Goal: Task Accomplishment & Management: Manage account settings

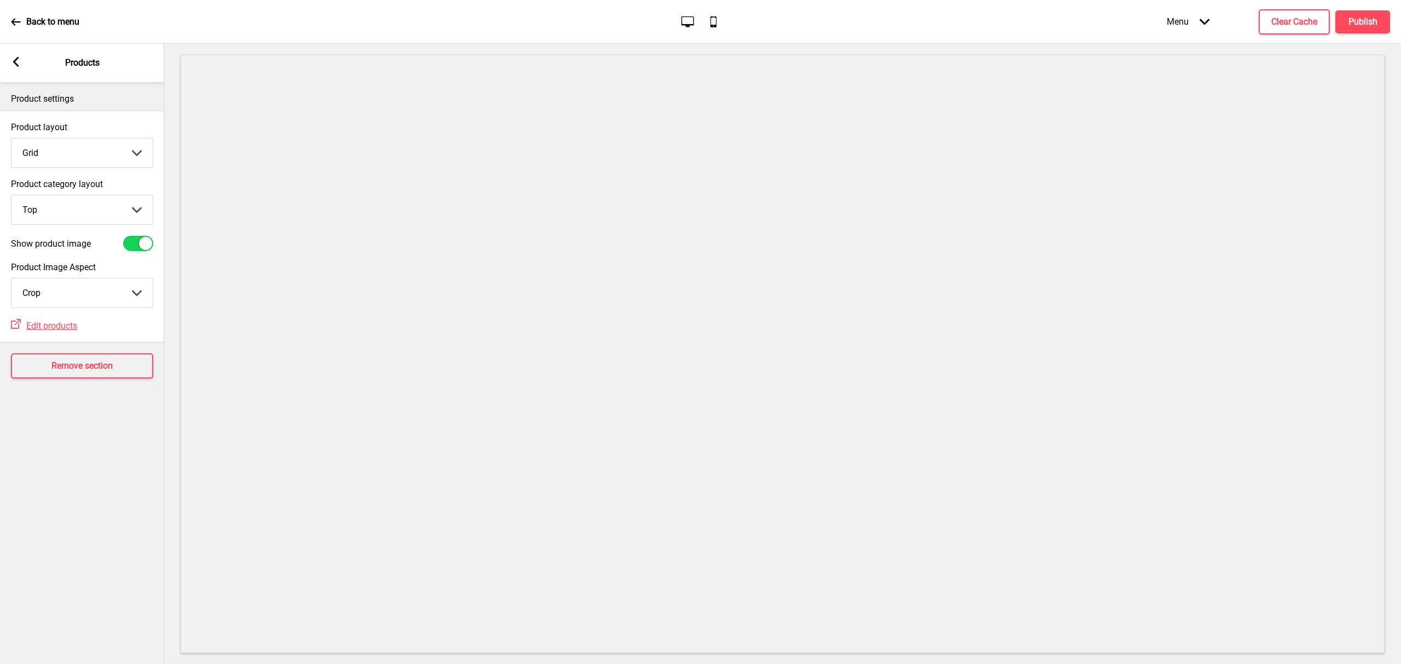
click at [142, 245] on div at bounding box center [145, 243] width 13 height 13
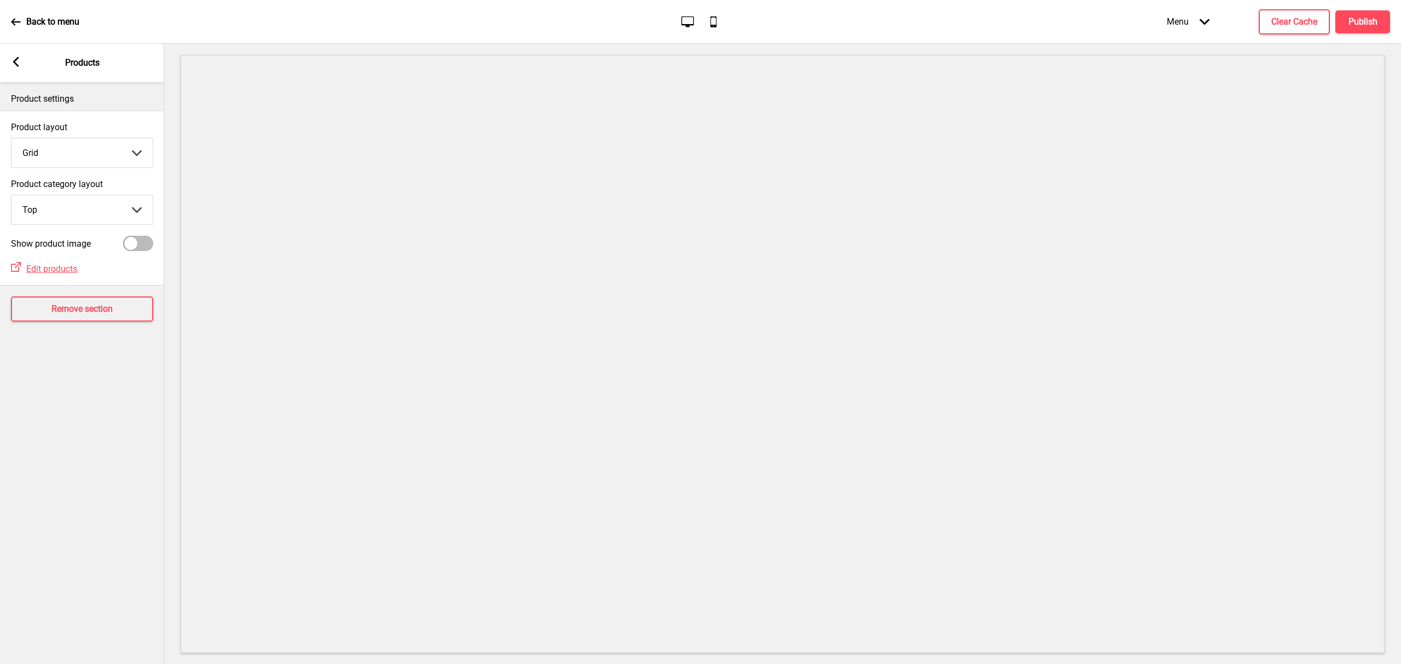
click at [136, 240] on div at bounding box center [130, 243] width 13 height 13
checkbox input "true"
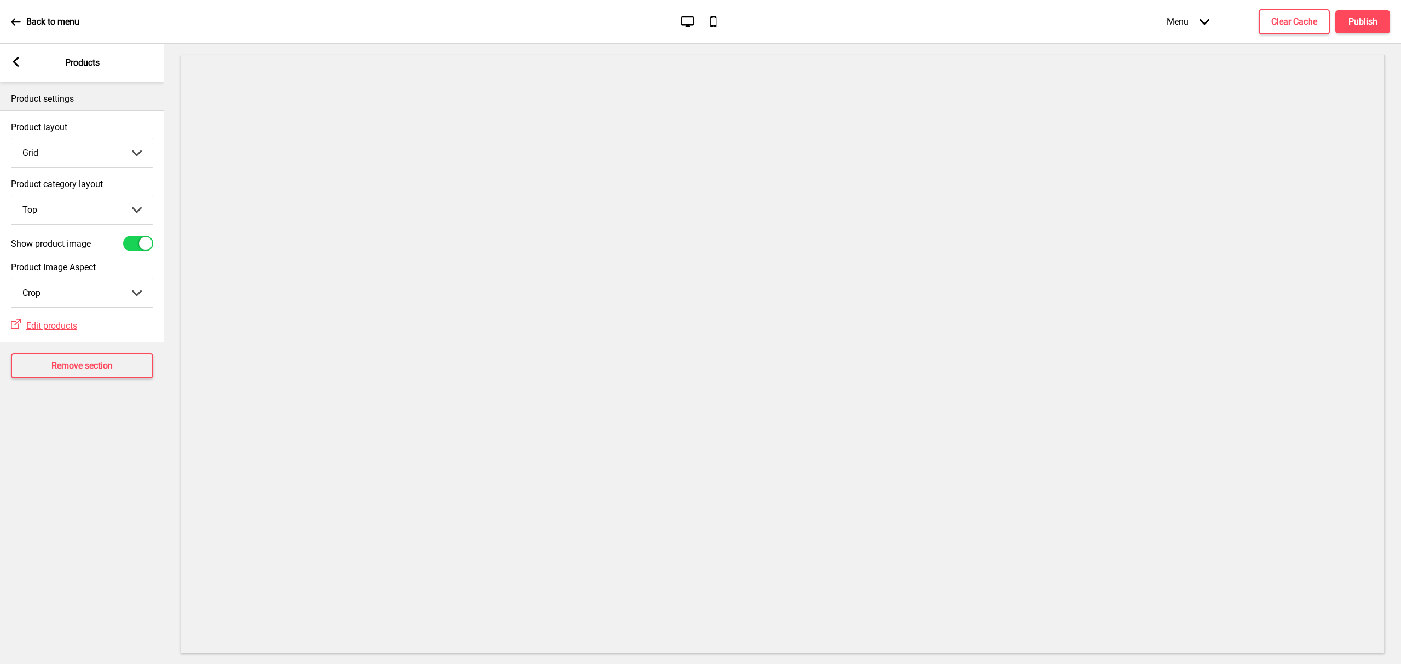
click at [79, 291] on select "Crop Natural" at bounding box center [81, 293] width 141 height 29
click at [59, 206] on select "Top Side" at bounding box center [81, 209] width 141 height 29
drag, startPoint x: 59, startPoint y: 206, endPoint x: 56, endPoint y: 197, distance: 9.9
click at [58, 206] on select "Top Side" at bounding box center [81, 209] width 141 height 29
click at [62, 153] on select "Grid List" at bounding box center [81, 152] width 141 height 29
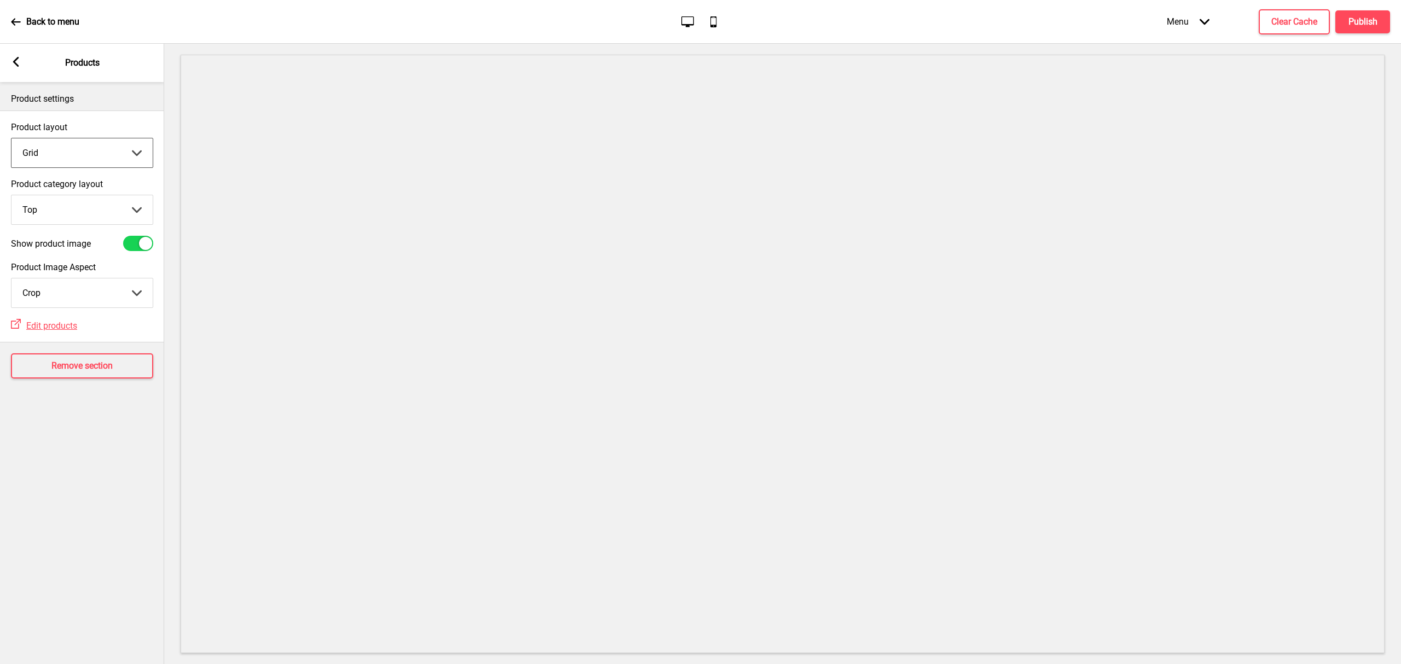
select select "list"
click at [11, 138] on select "Grid List" at bounding box center [81, 152] width 141 height 29
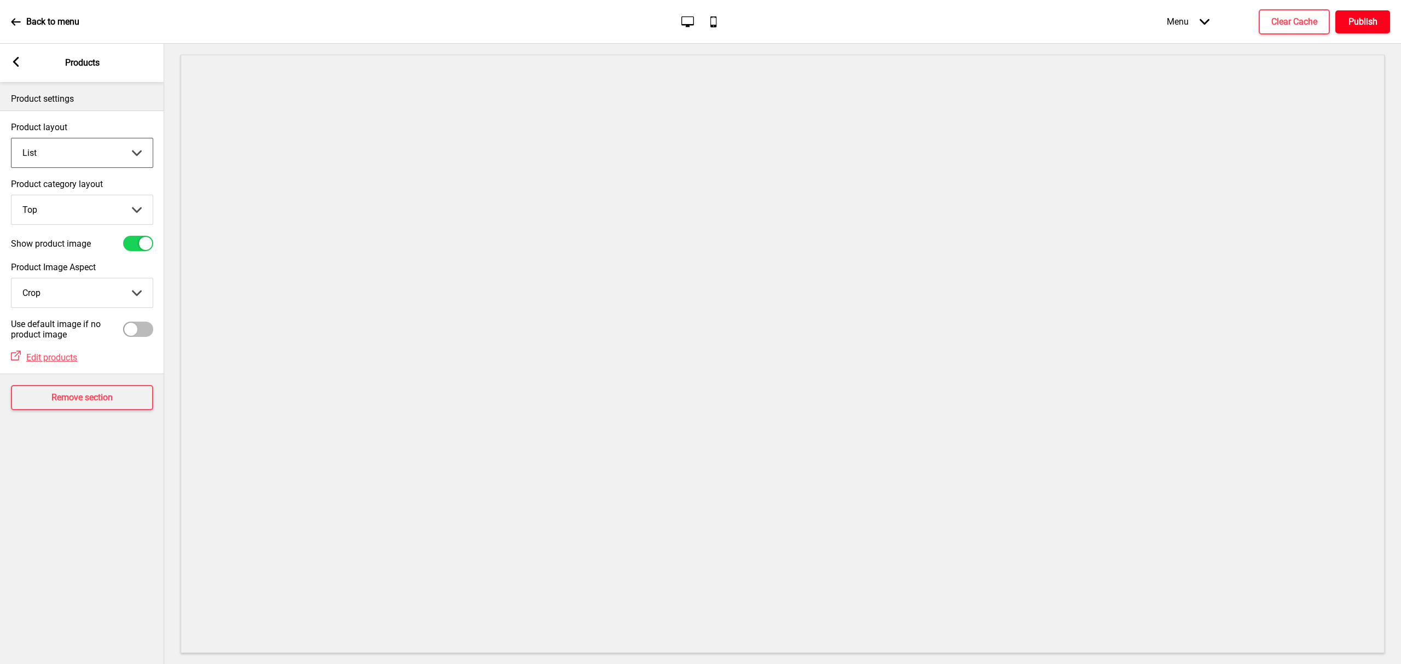
click at [1366, 24] on button "Publish" at bounding box center [1362, 21] width 55 height 23
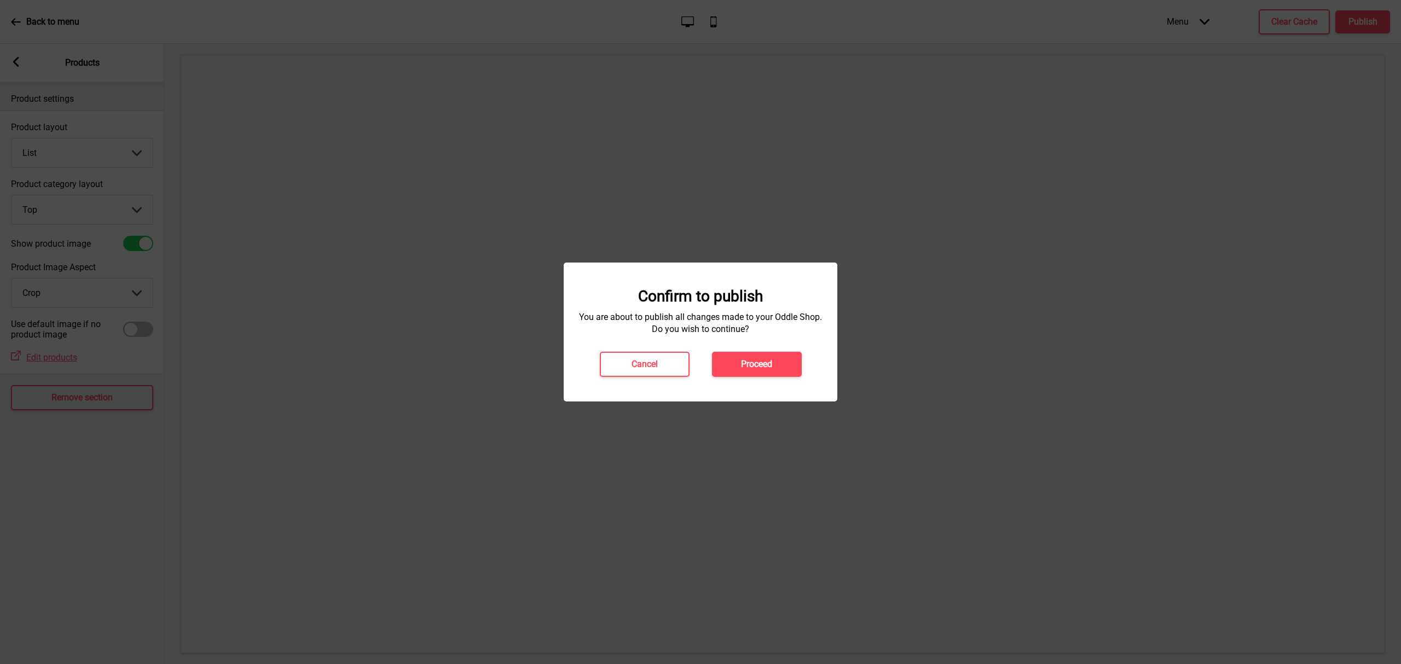
click at [736, 367] on button "Proceed" at bounding box center [757, 364] width 90 height 25
